Goal: Task Accomplishment & Management: Use online tool/utility

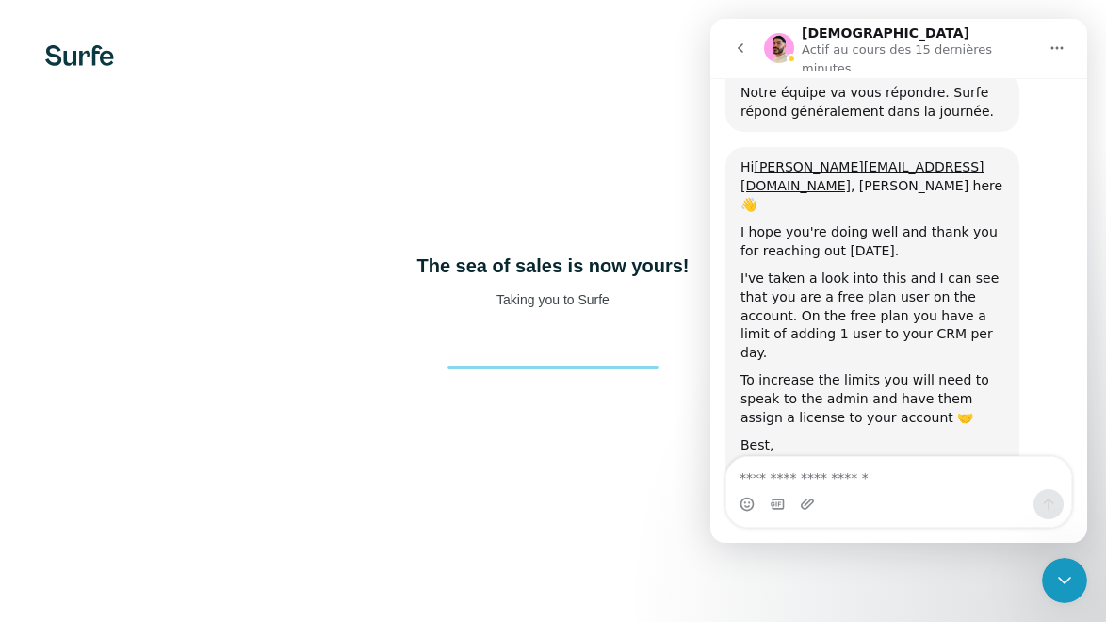
scroll to position [749, 0]
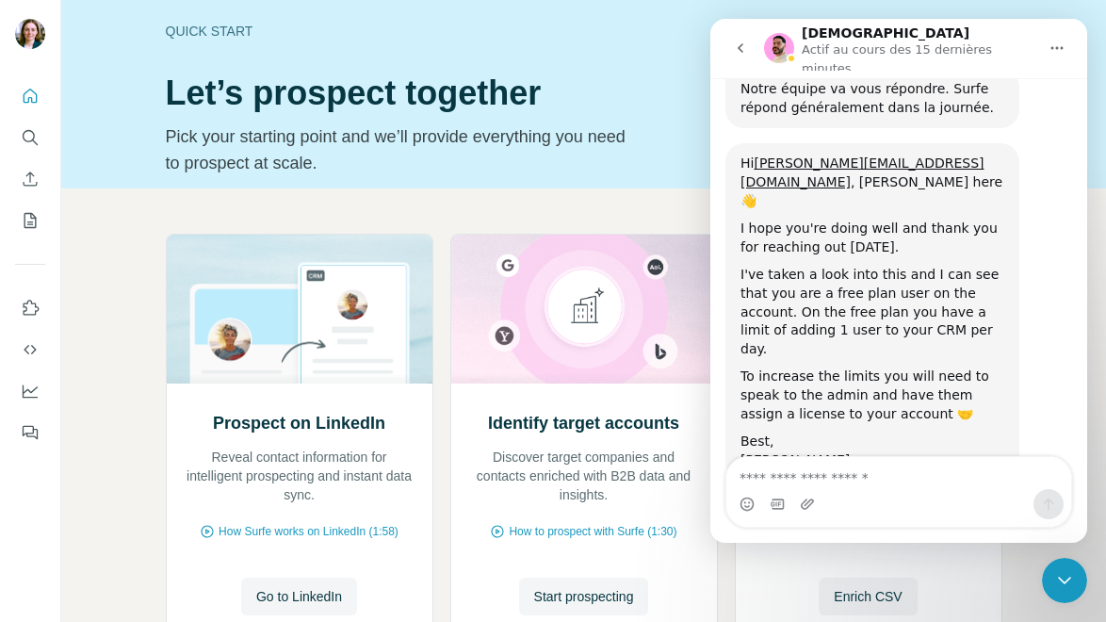
scroll to position [749, 0]
click at [508, 195] on div "Prospect on LinkedIn Reveal contact information for intelligent prospecting and…" at bounding box center [583, 479] width 1045 height 582
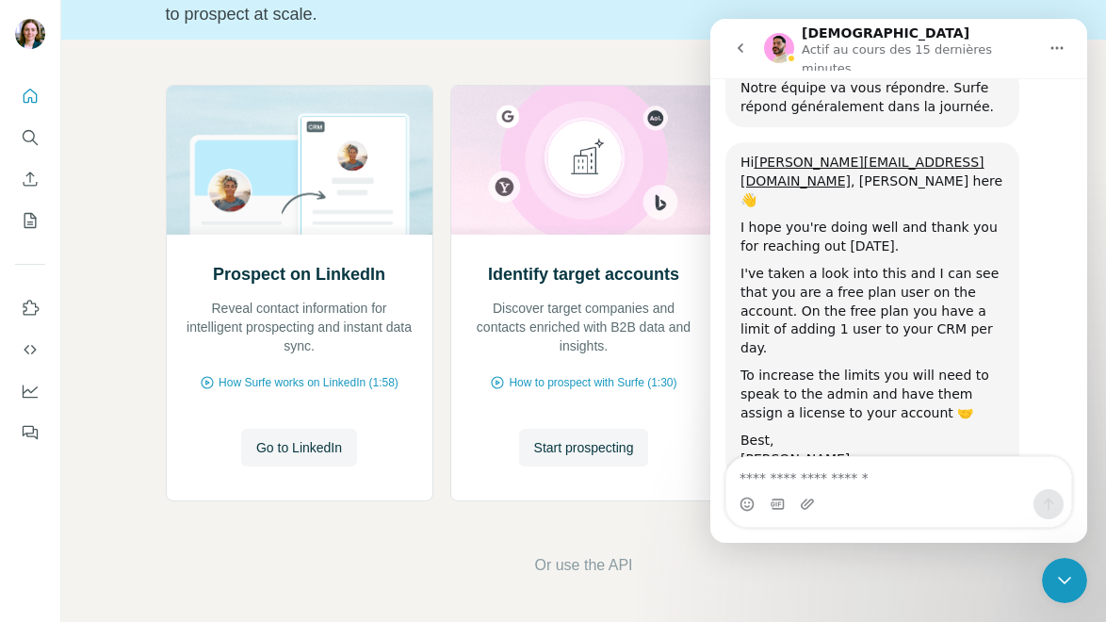
click at [1061, 47] on icon "Accueil" at bounding box center [1057, 48] width 12 height 3
click at [737, 49] on icon "go back" at bounding box center [740, 48] width 15 height 15
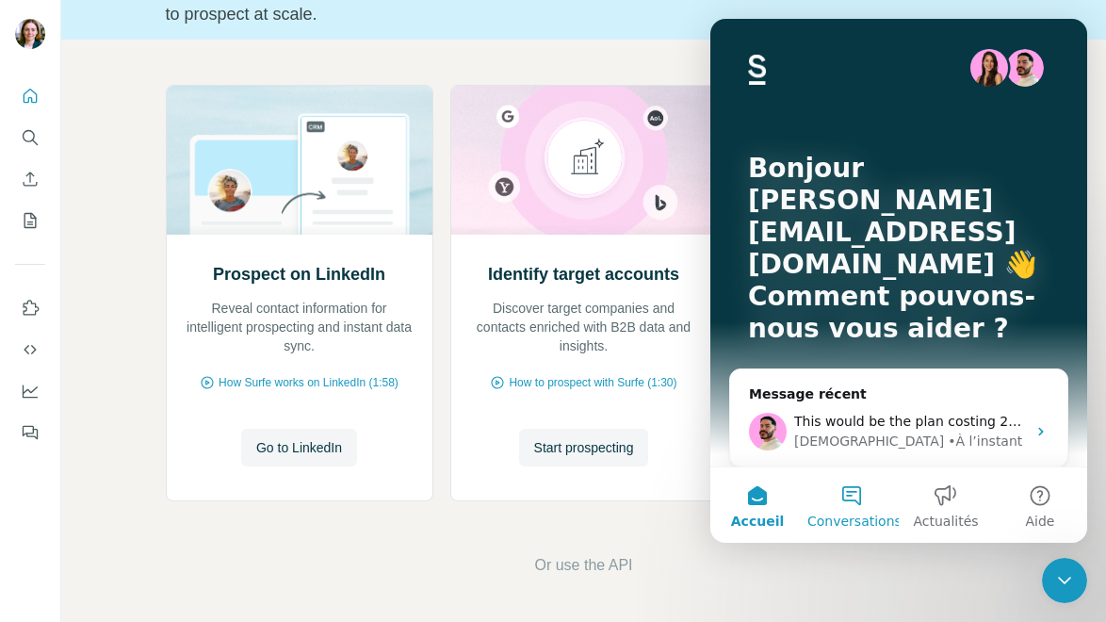
click at [852, 481] on button "Conversations" at bounding box center [852, 504] width 94 height 75
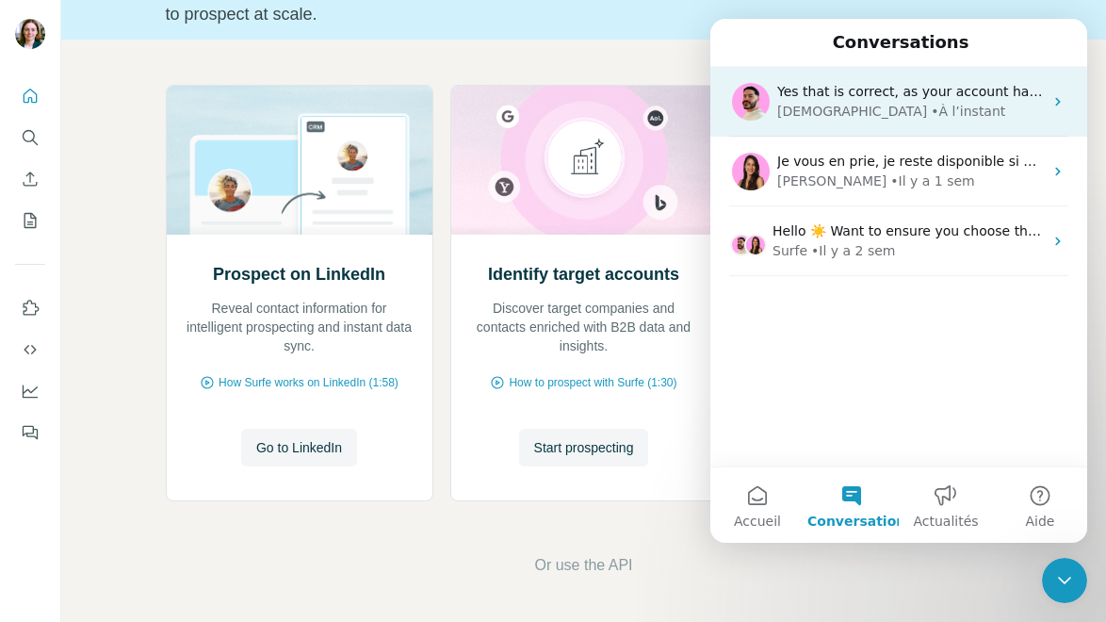
click at [925, 111] on div "Christian • À l’instant" at bounding box center [910, 112] width 266 height 20
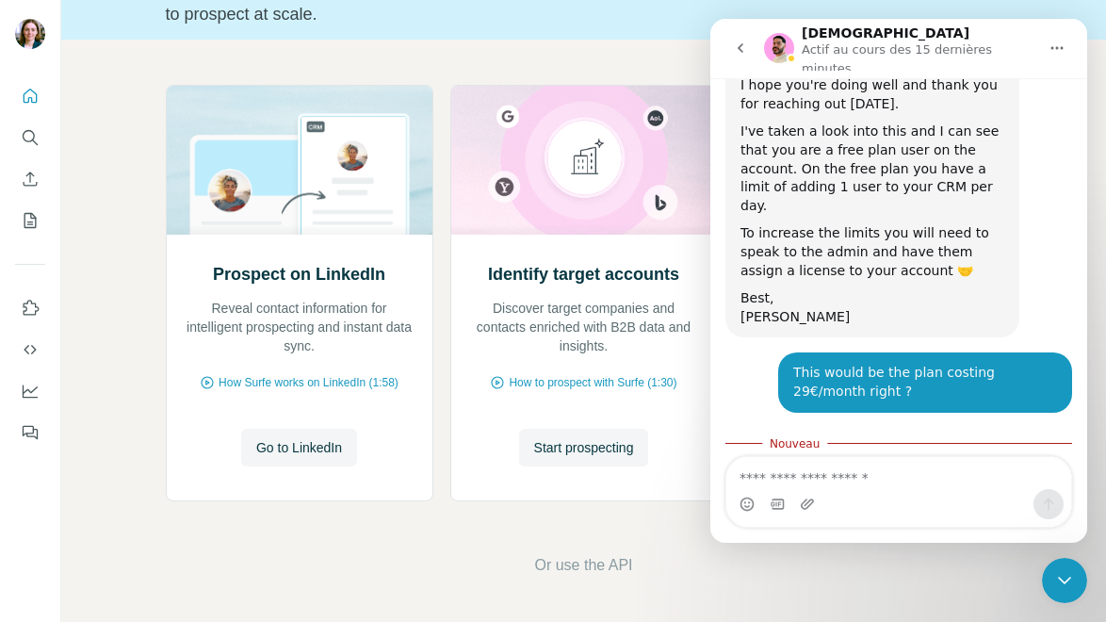
scroll to position [891, 0]
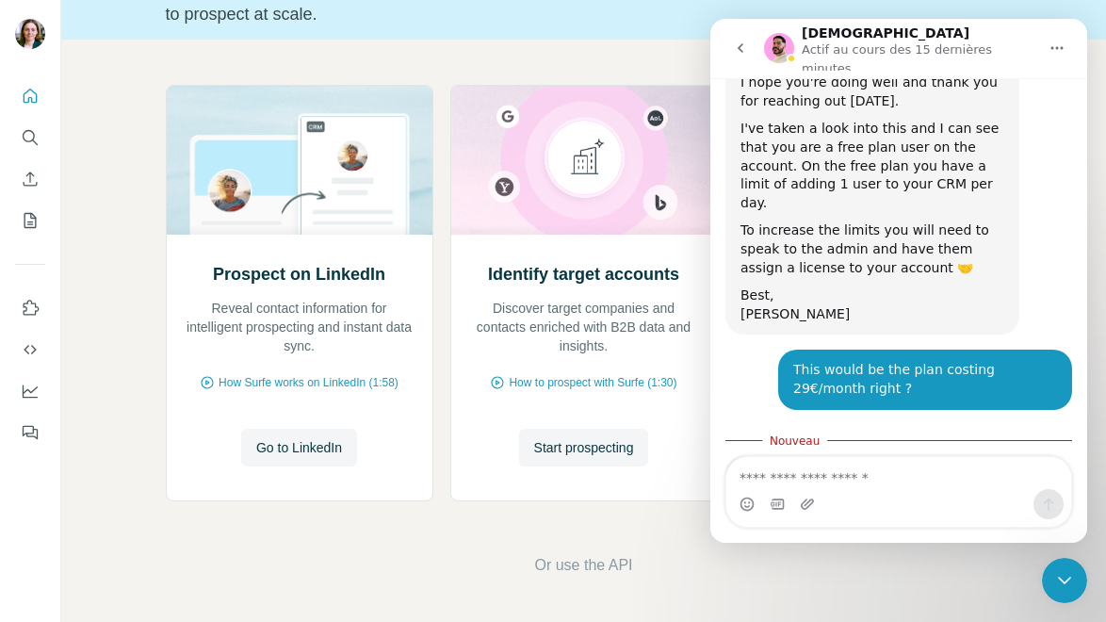
click at [834, 472] on textarea "Envoyer un message..." at bounding box center [898, 473] width 345 height 32
type textarea "**********"
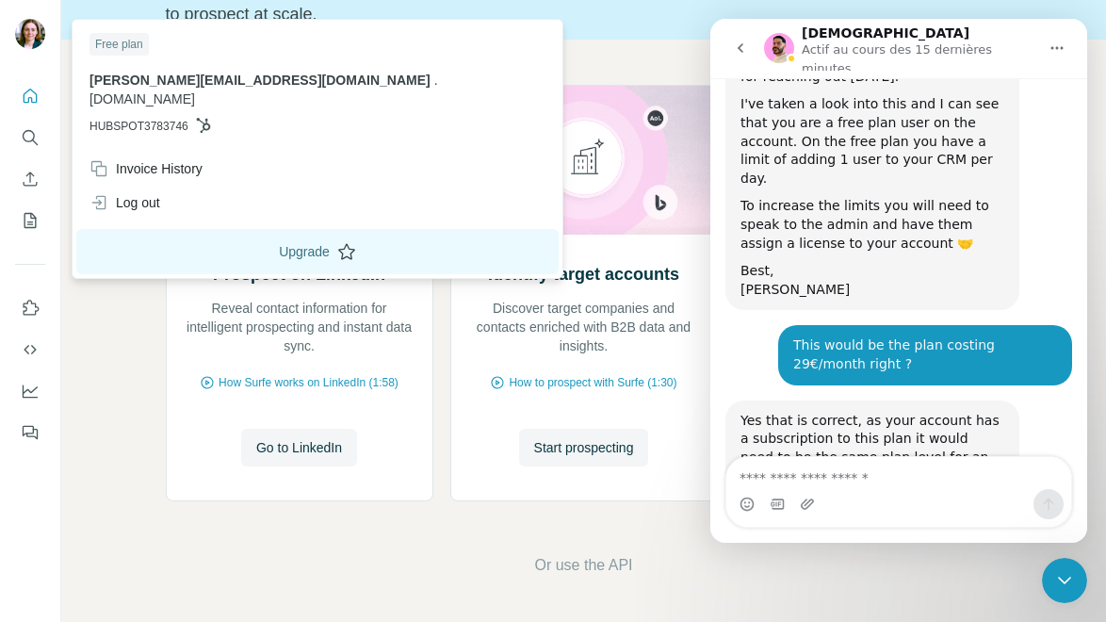
click at [187, 229] on button "Upgrade" at bounding box center [317, 251] width 482 height 45
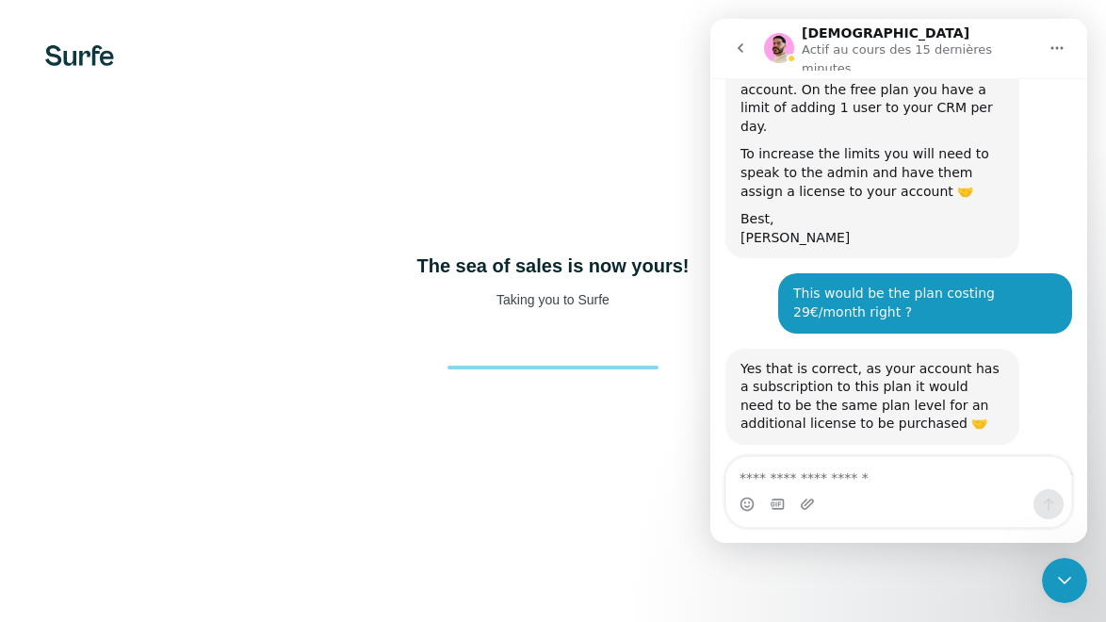
scroll to position [972, 0]
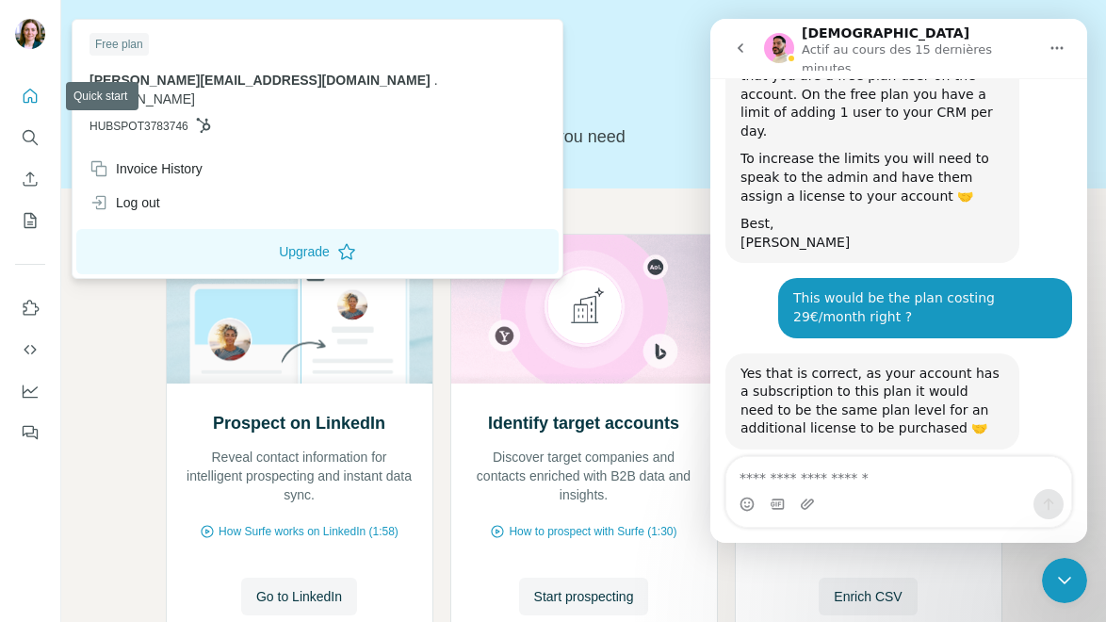
scroll to position [972, 0]
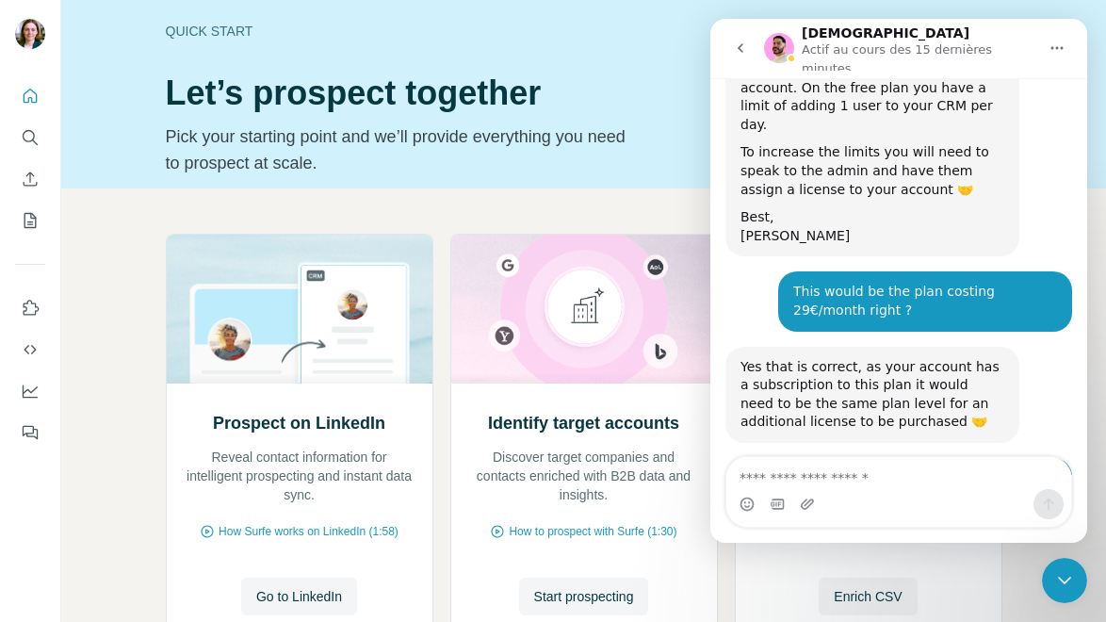
click at [1056, 571] on icon "Fermer le Messenger Intercom" at bounding box center [1064, 580] width 23 height 23
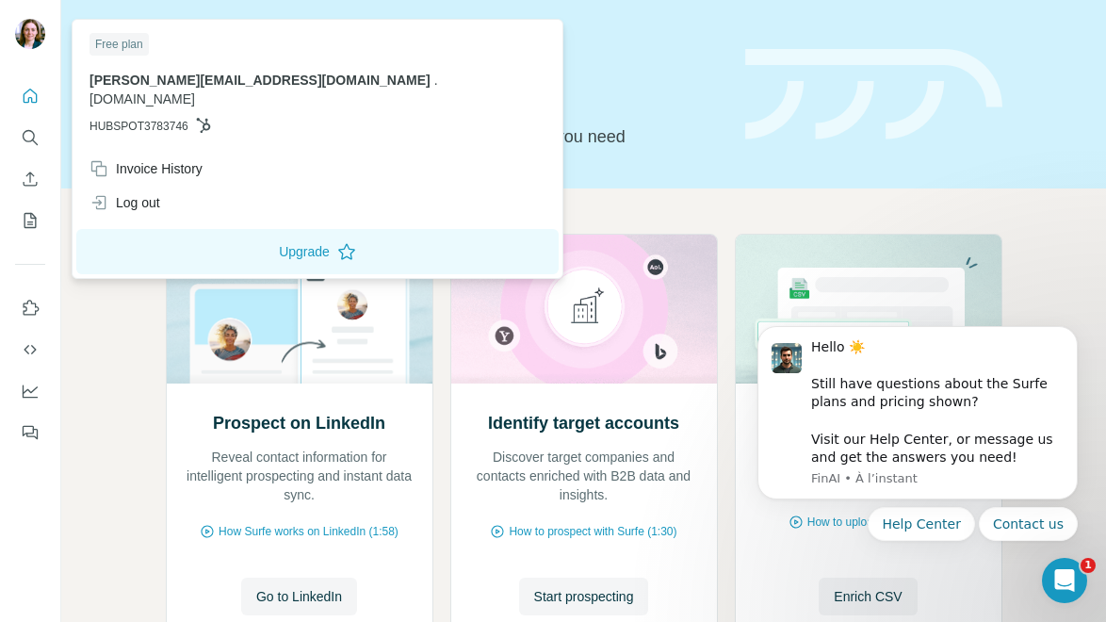
click at [119, 39] on div "Free plan" at bounding box center [118, 44] width 59 height 23
click at [147, 90] on div "estelle@simundia.com . www.simundia.com HUBSPOT3783746" at bounding box center [317, 103] width 456 height 64
click at [216, 240] on button "Upgrade" at bounding box center [317, 251] width 482 height 45
